Goal: Task Accomplishment & Management: Manage account settings

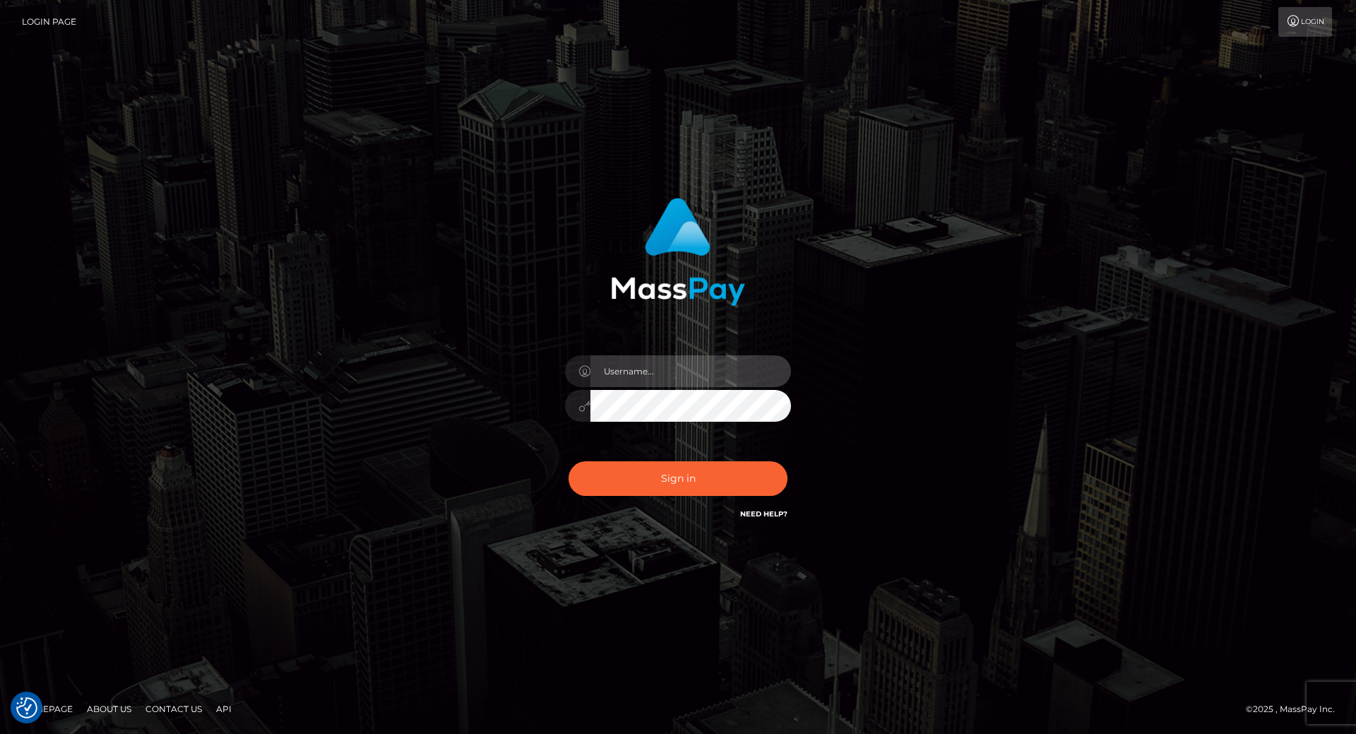
click at [656, 370] on input "text" at bounding box center [690, 371] width 201 height 32
type input "leslie.throne"
click at [657, 368] on input "text" at bounding box center [690, 371] width 201 height 32
click at [610, 378] on input "text" at bounding box center [690, 371] width 201 height 32
type input "leslie.throne"
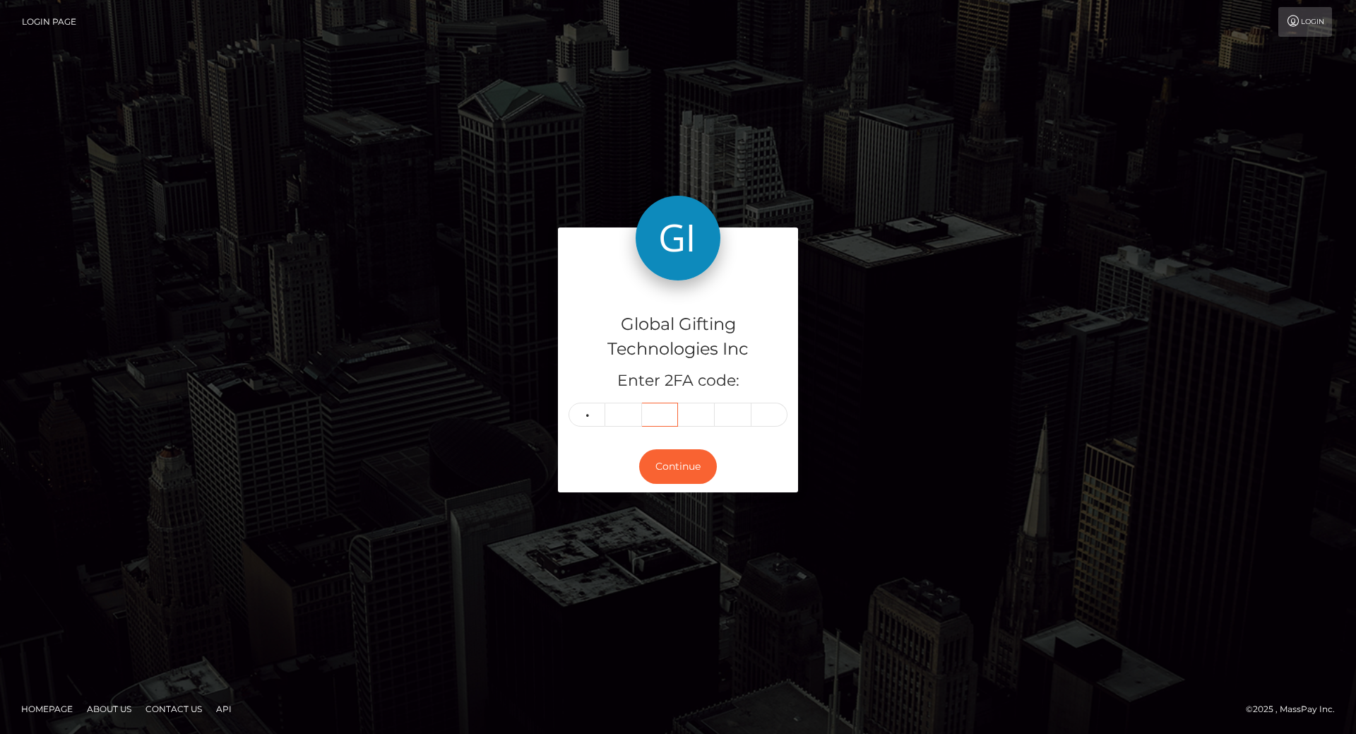
type input "7"
type input "4"
type input "3"
type input "6"
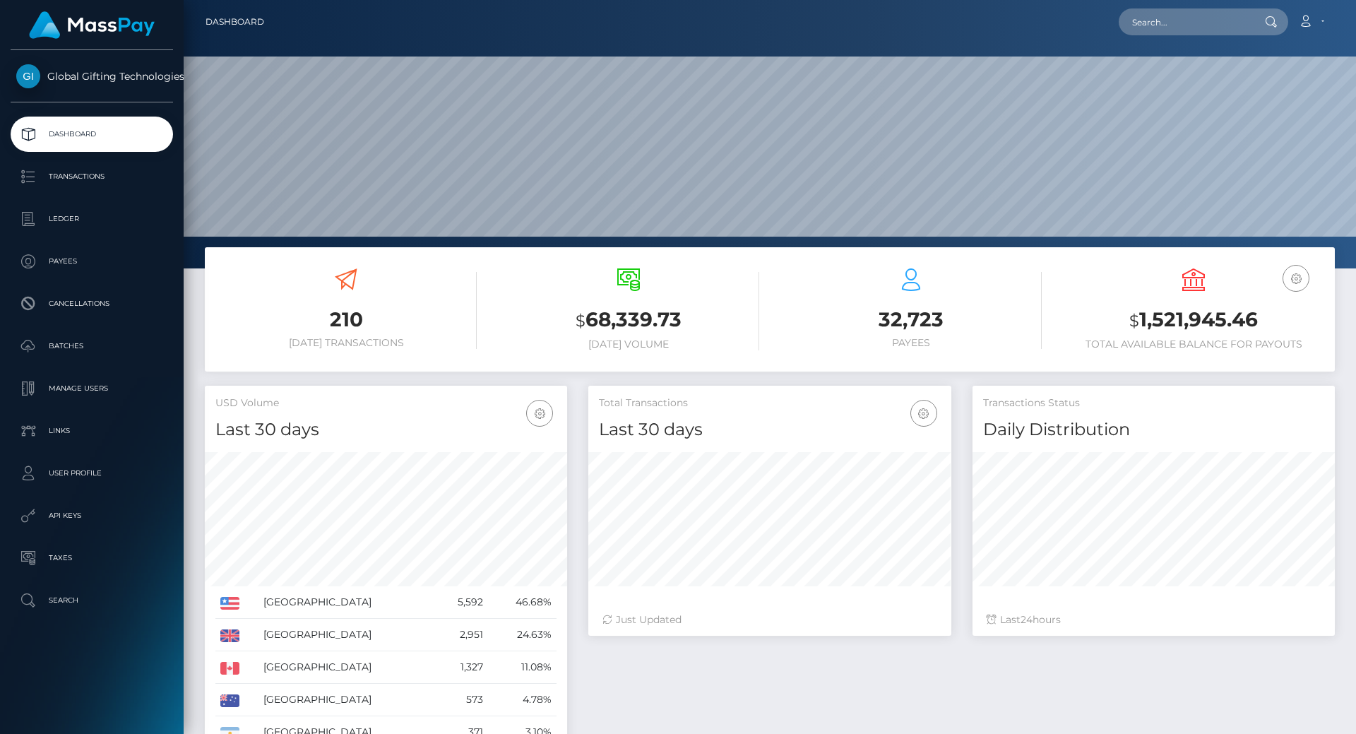
scroll to position [251, 363]
click at [1174, 325] on h3 "$ 1,521,945.46" at bounding box center [1193, 320] width 261 height 29
copy h3 "1,521,945.46"
